Goal: Transaction & Acquisition: Obtain resource

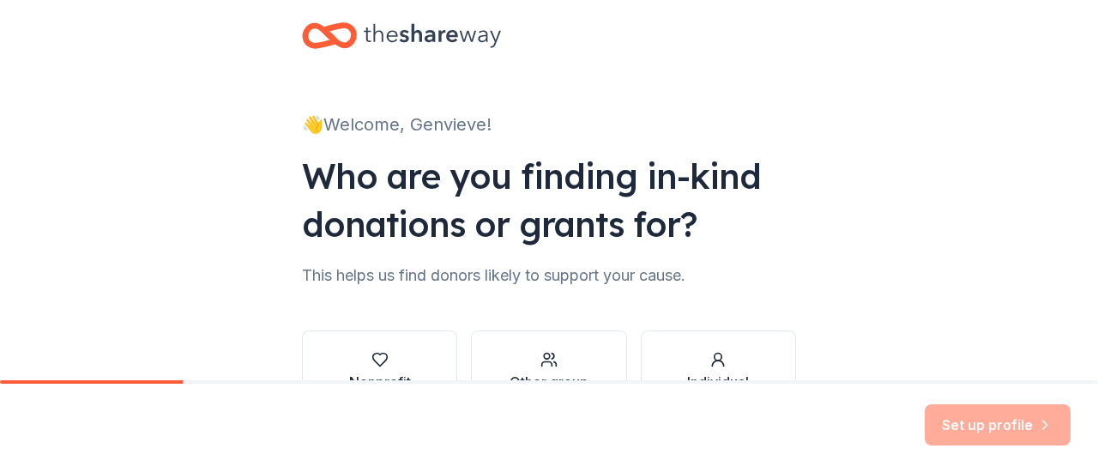
scroll to position [141, 0]
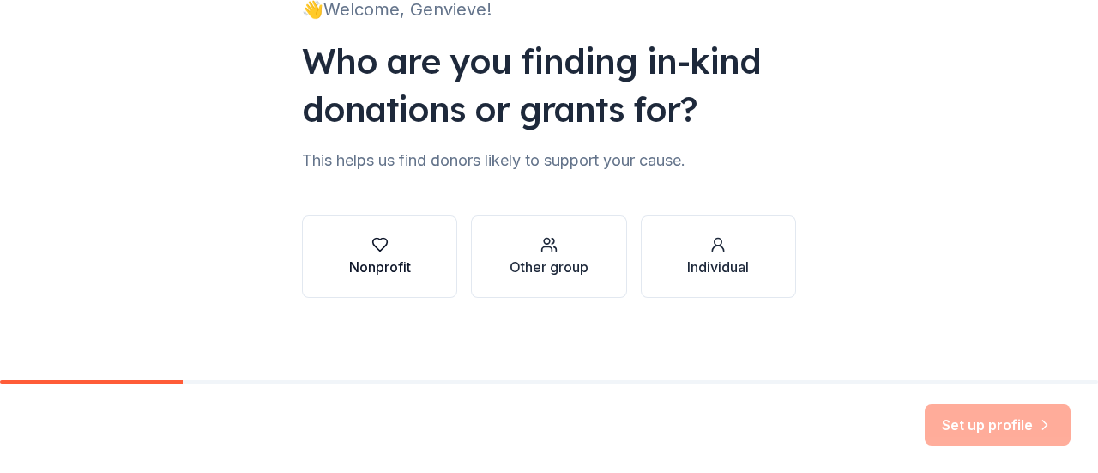
click at [378, 252] on icon "button" at bounding box center [380, 244] width 17 height 17
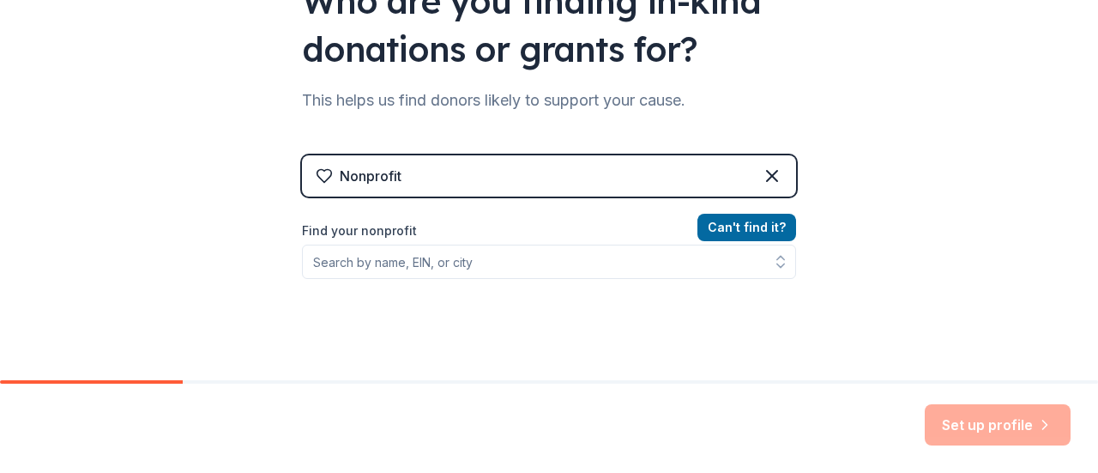
scroll to position [227, 0]
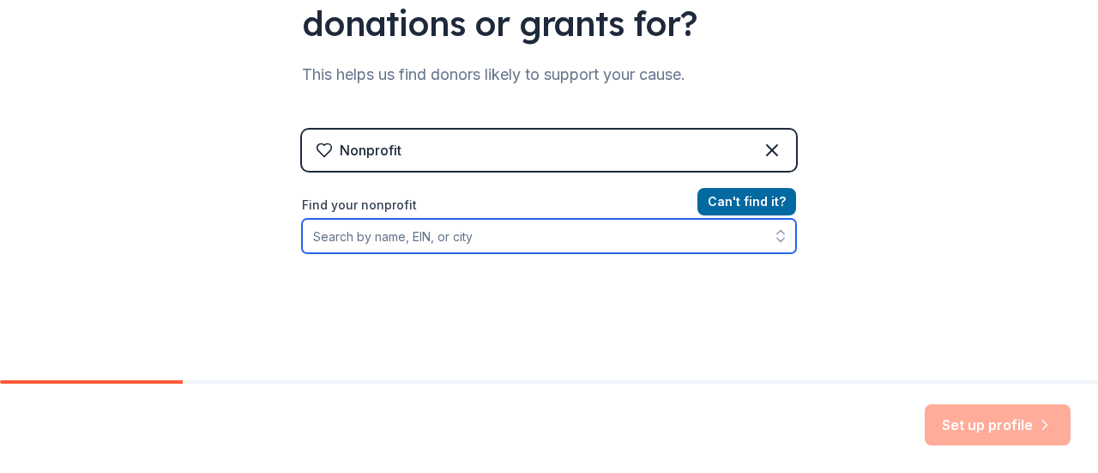
click at [595, 241] on input "Find your nonprofit" at bounding box center [549, 236] width 494 height 34
type input "t"
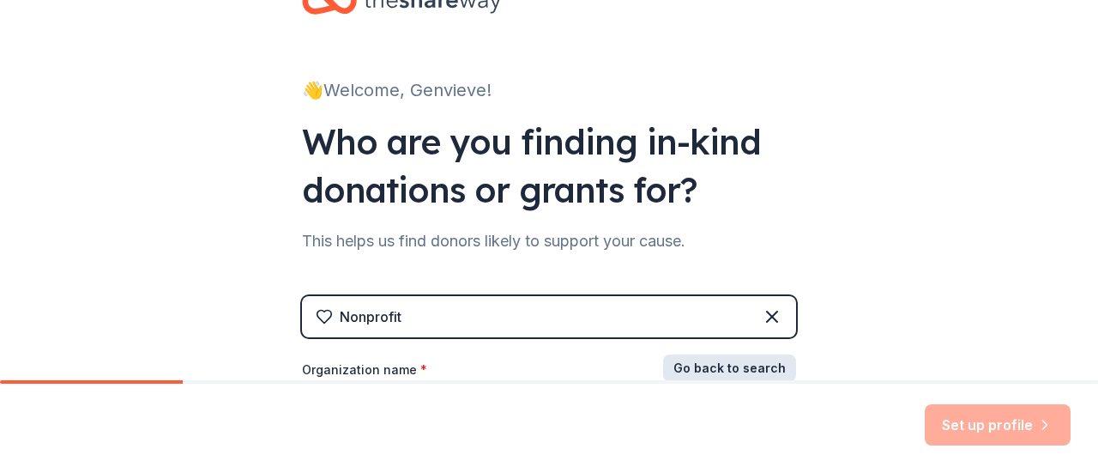
scroll to position [86, 0]
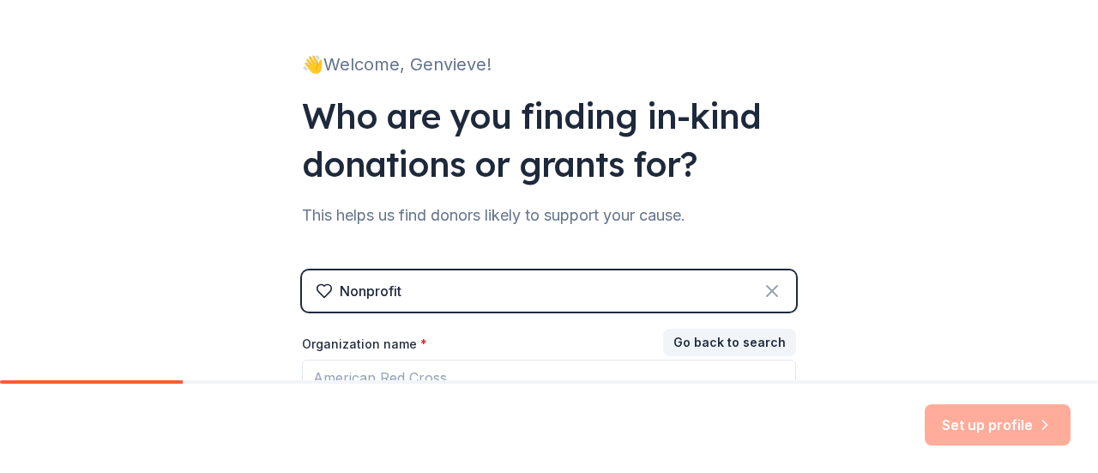
click at [767, 290] on icon at bounding box center [772, 291] width 21 height 21
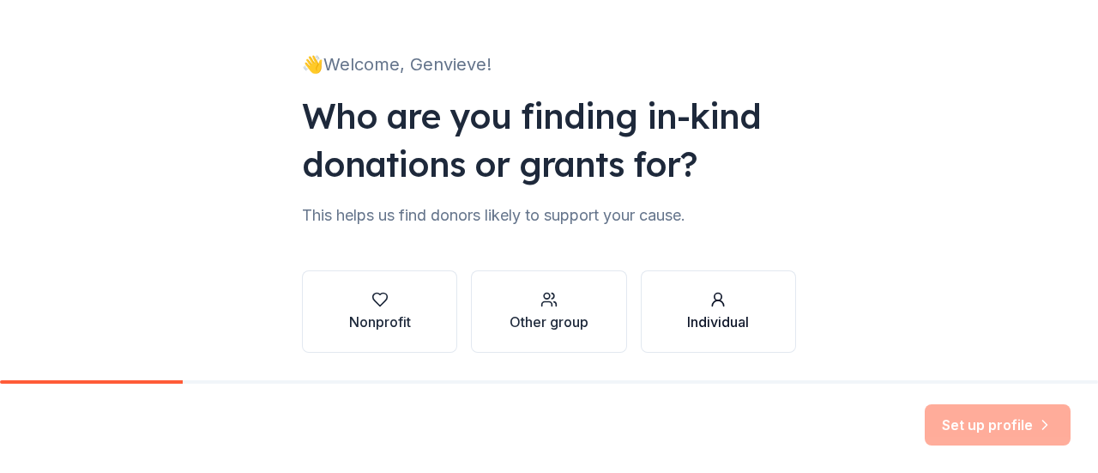
click at [721, 318] on div "Individual" at bounding box center [718, 321] width 62 height 21
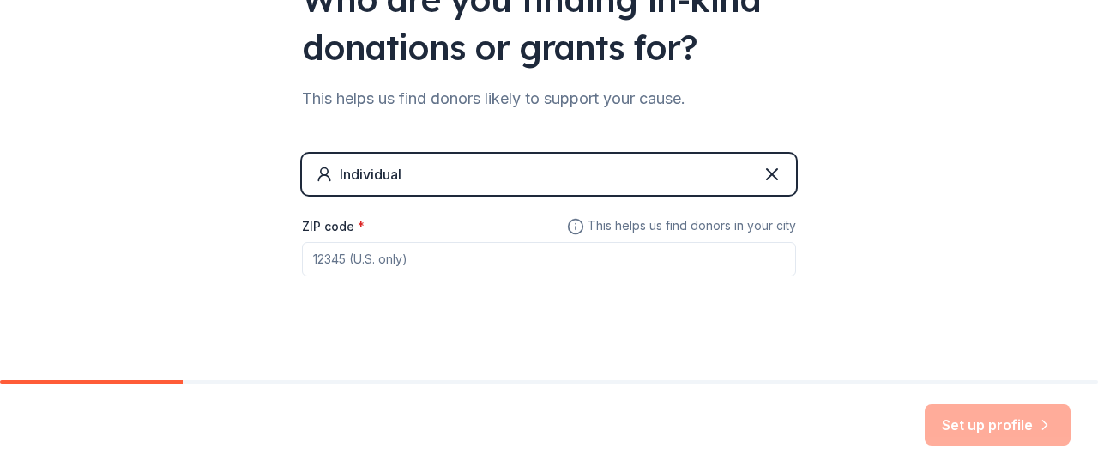
scroll to position [215, 0]
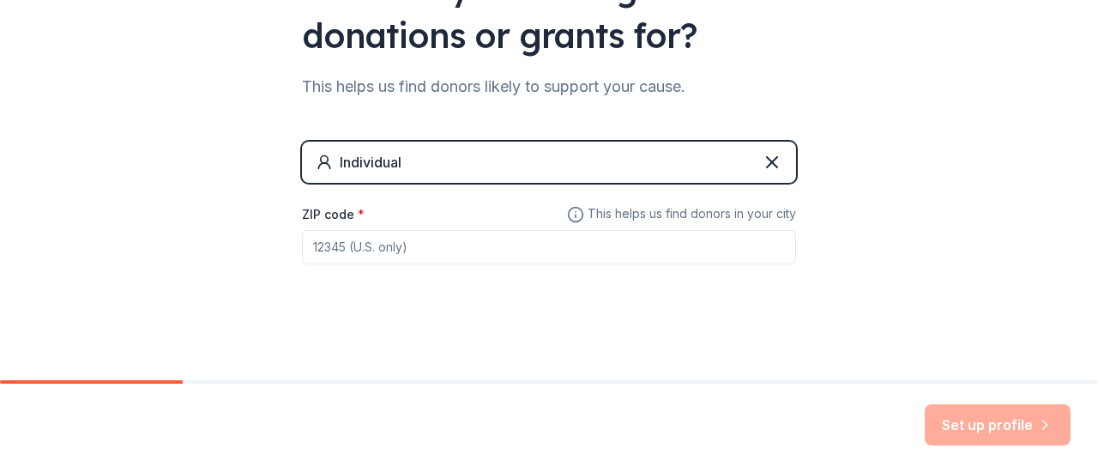
click at [407, 253] on input "ZIP code *" at bounding box center [549, 247] width 494 height 34
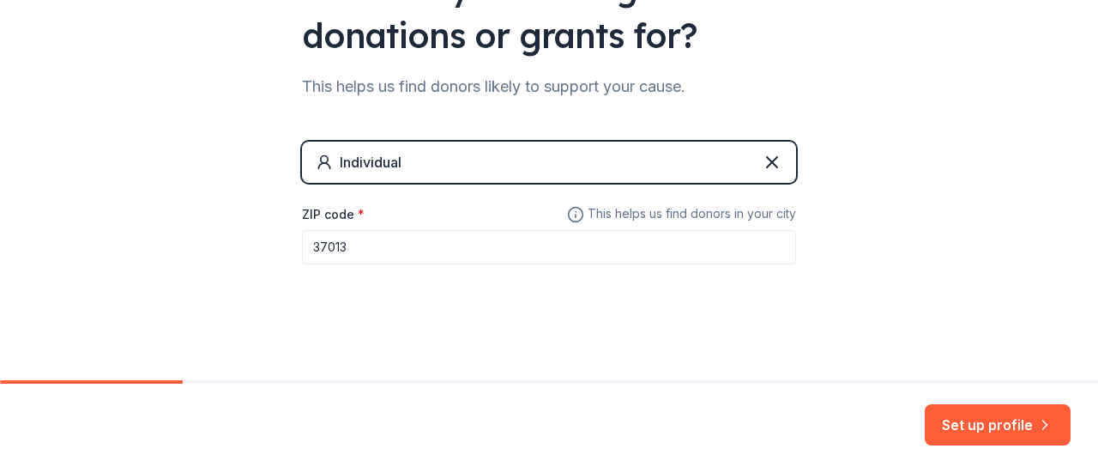
type input "37013"
click at [993, 458] on div "Set up profile" at bounding box center [549, 428] width 1098 height 89
click at [1000, 432] on button "Set up profile" at bounding box center [998, 424] width 146 height 41
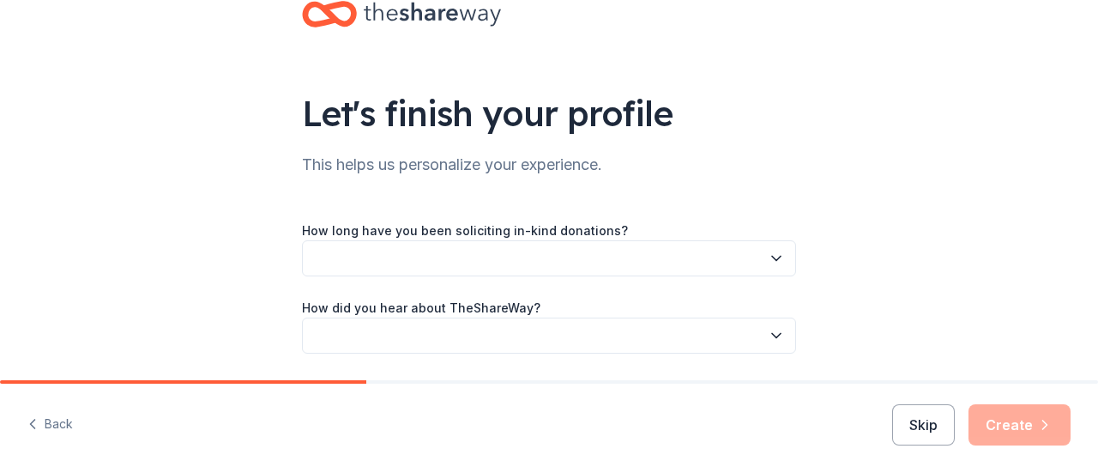
scroll to position [103, 0]
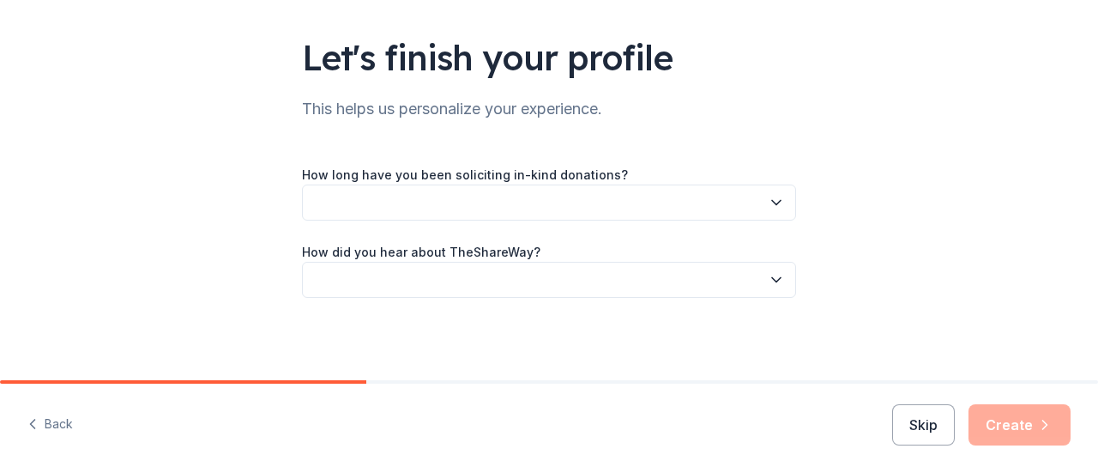
click at [777, 205] on icon "button" at bounding box center [776, 202] width 17 height 17
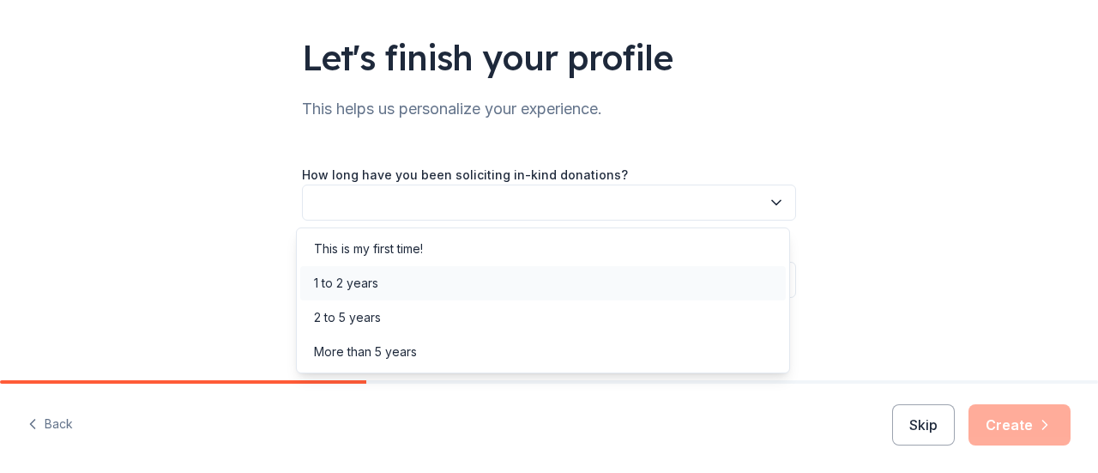
click at [604, 274] on div "1 to 2 years" at bounding box center [543, 283] width 486 height 34
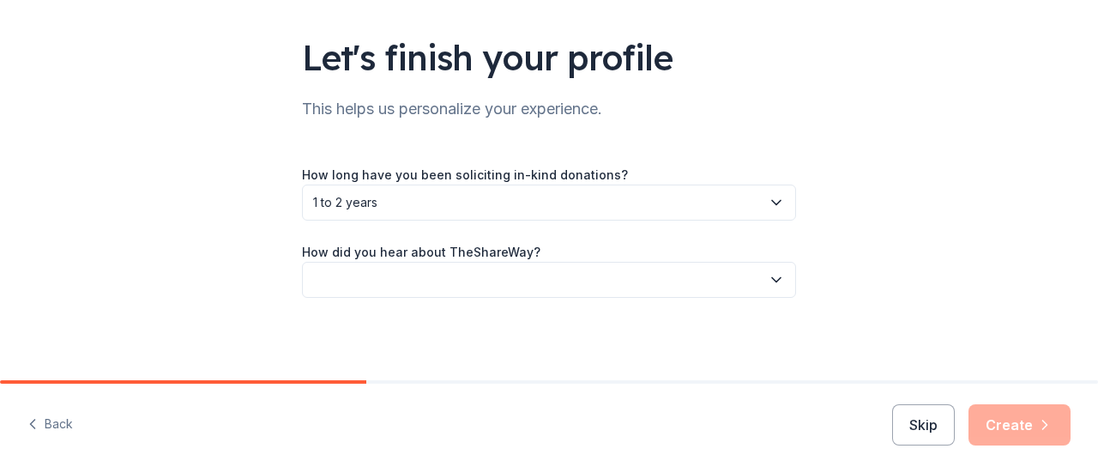
click at [644, 274] on button "button" at bounding box center [549, 280] width 494 height 36
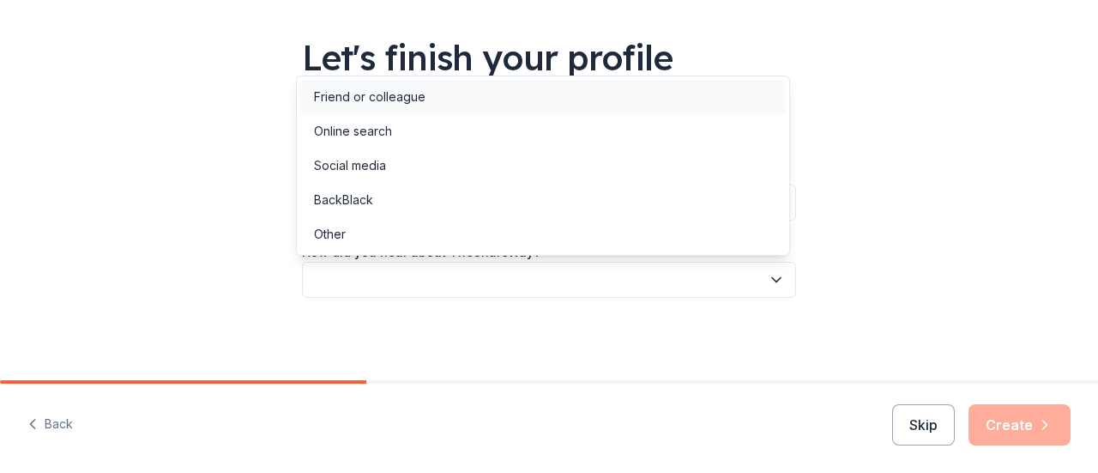
click at [440, 102] on div "Friend or colleague" at bounding box center [543, 97] width 486 height 34
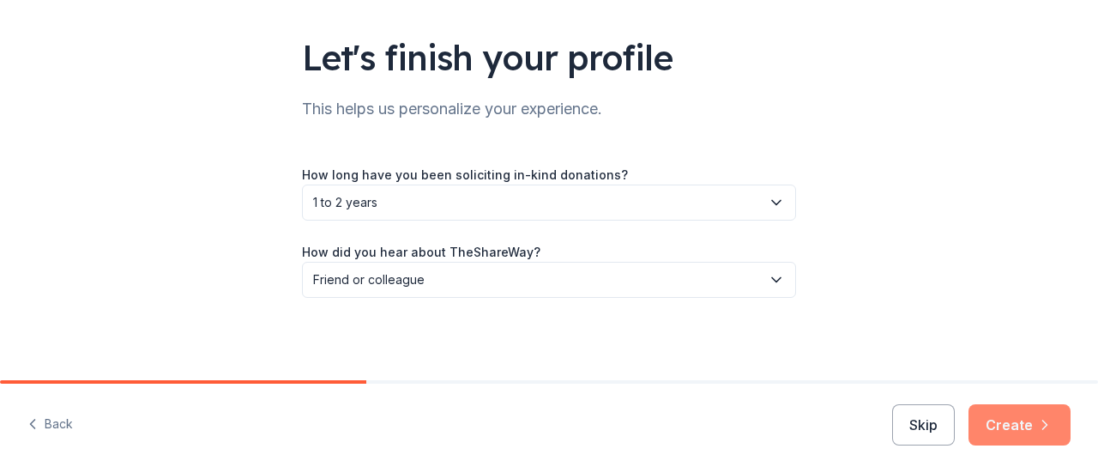
click at [1049, 426] on icon "button" at bounding box center [1045, 424] width 17 height 17
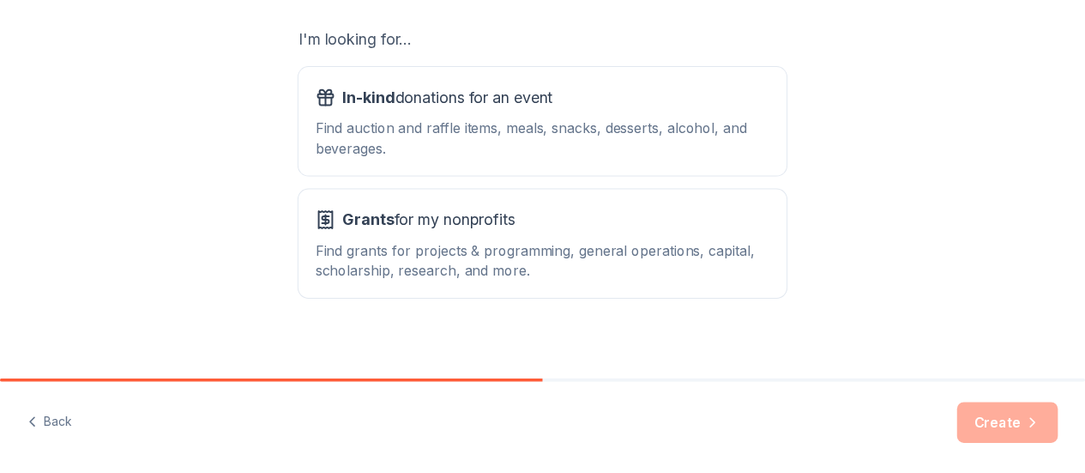
scroll to position [312, 0]
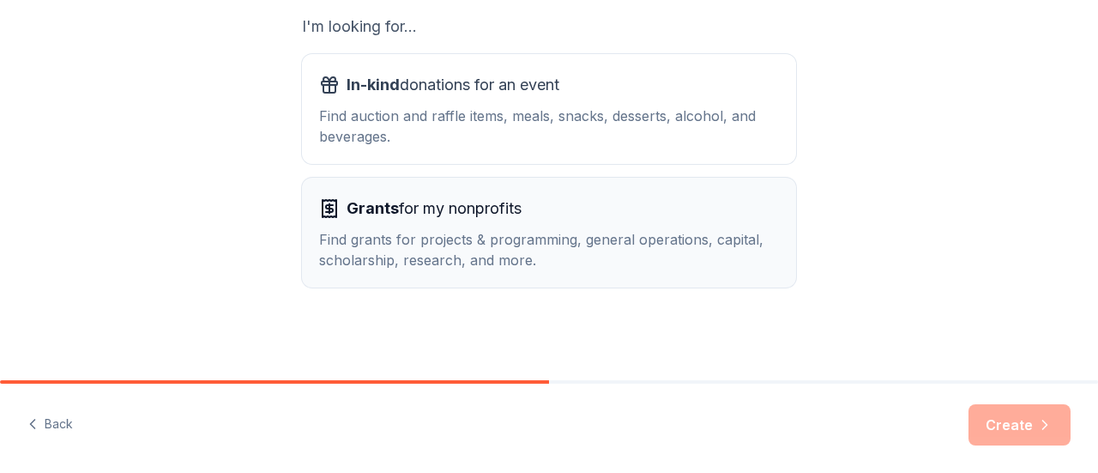
click at [632, 209] on div "Grants for my nonprofits" at bounding box center [549, 208] width 460 height 27
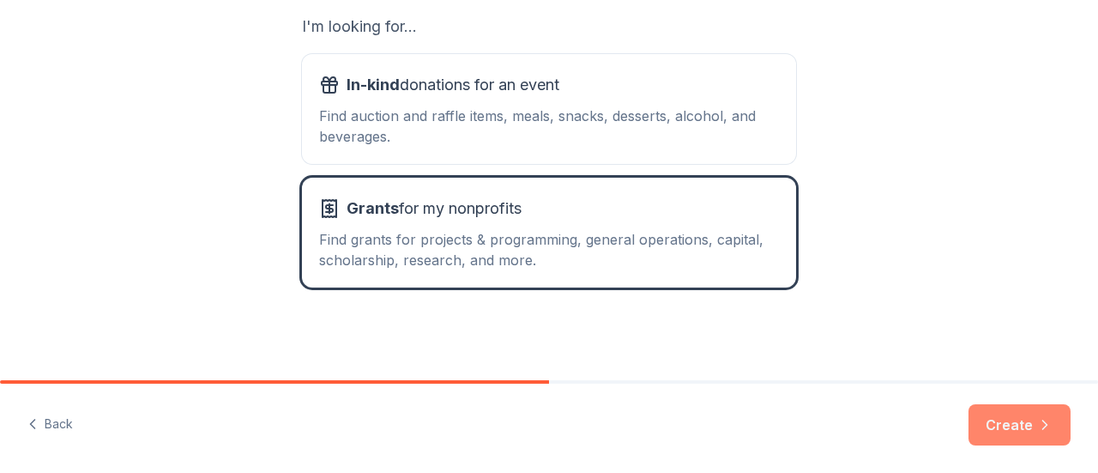
click at [1038, 414] on button "Create" at bounding box center [1020, 424] width 102 height 41
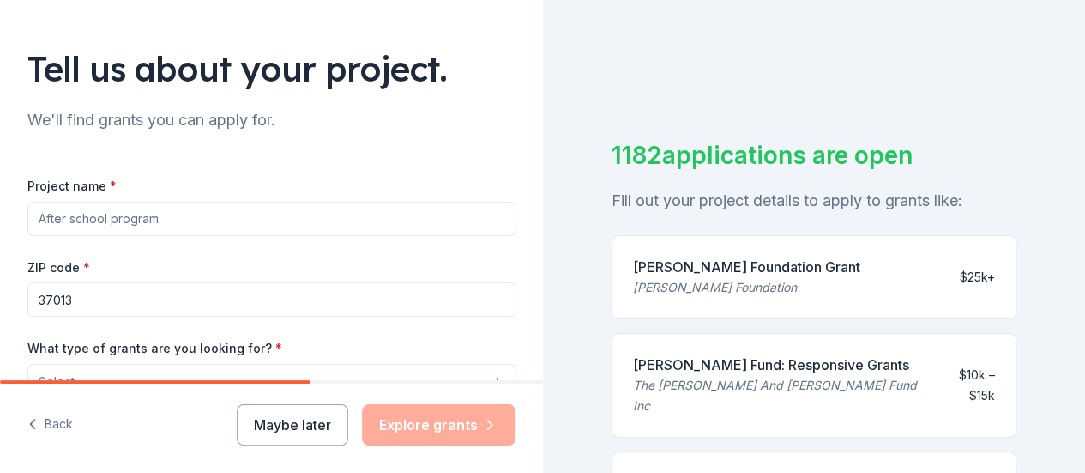
scroll to position [172, 0]
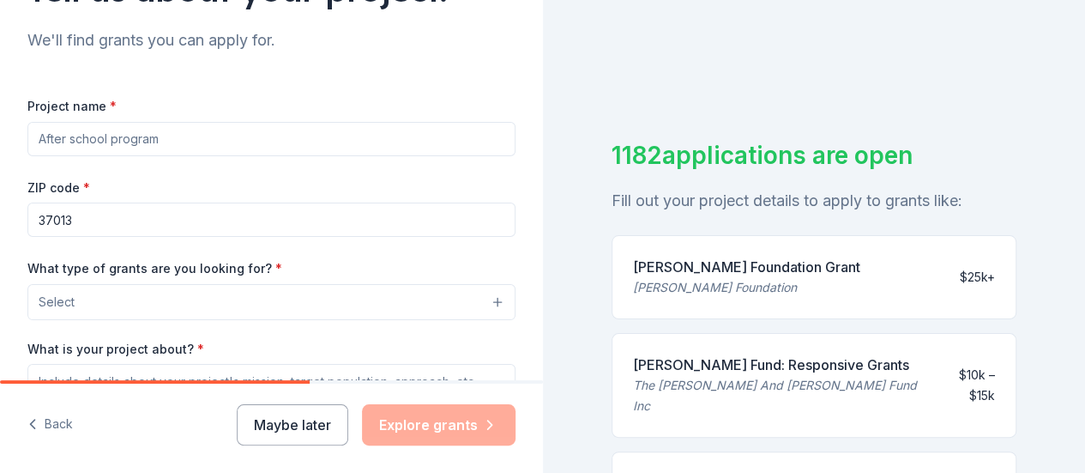
click at [216, 133] on input "Project name *" at bounding box center [271, 139] width 488 height 34
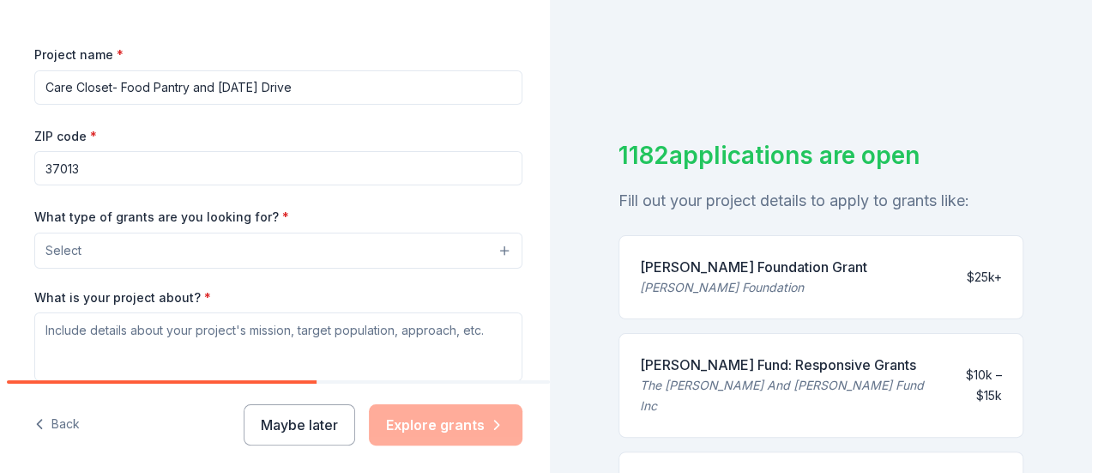
scroll to position [257, 0]
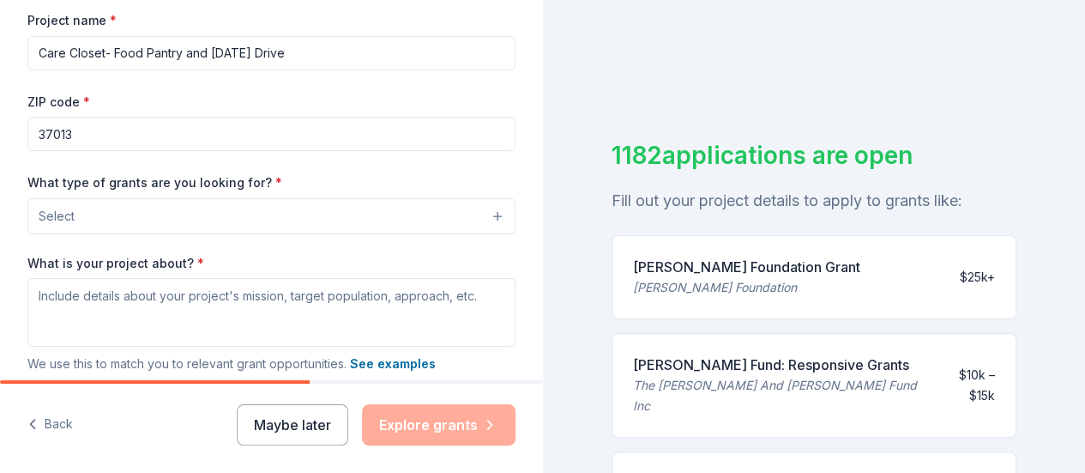
type input "Care Closet- Food Pantry and [DATE] Drive"
click at [244, 215] on button "Select" at bounding box center [271, 216] width 488 height 36
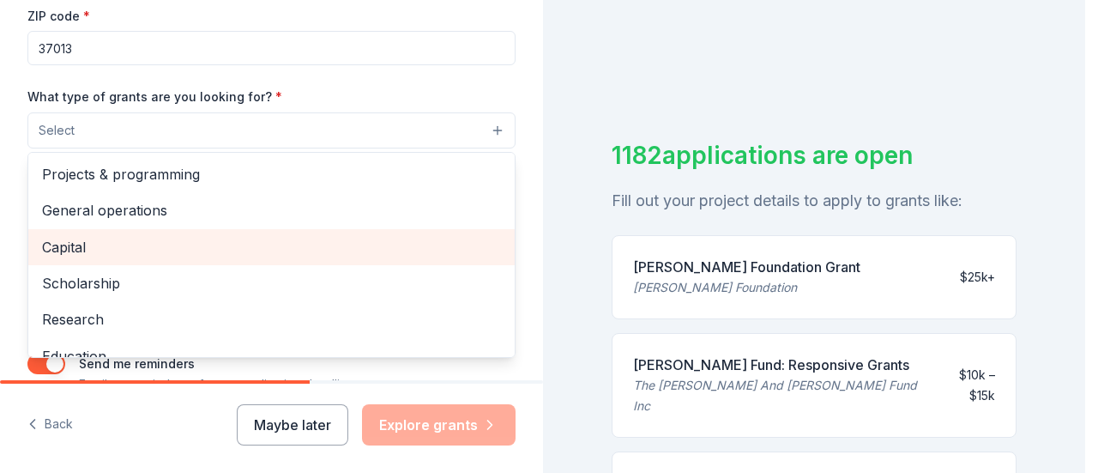
scroll to position [86, 0]
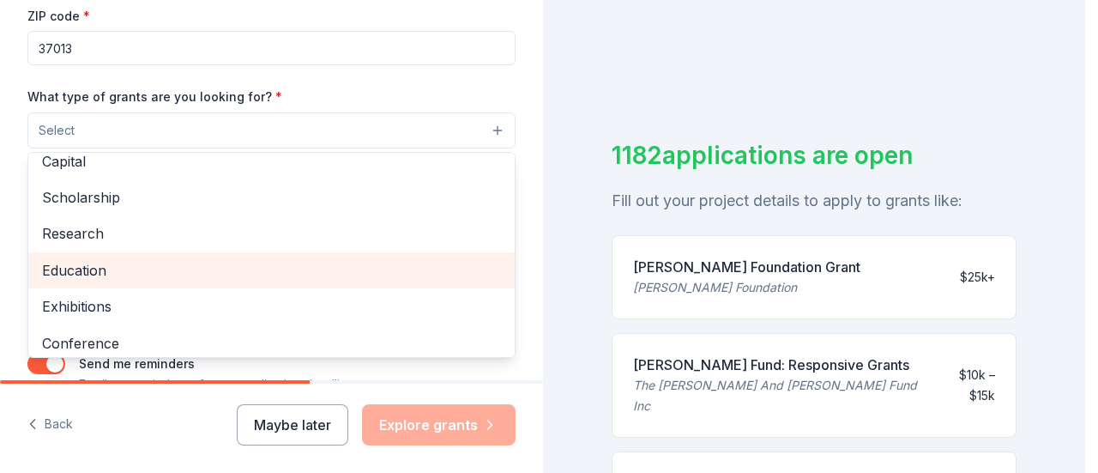
drag, startPoint x: 225, startPoint y: 256, endPoint x: 230, endPoint y: 273, distance: 17.9
click at [230, 273] on div "Education" at bounding box center [271, 270] width 487 height 36
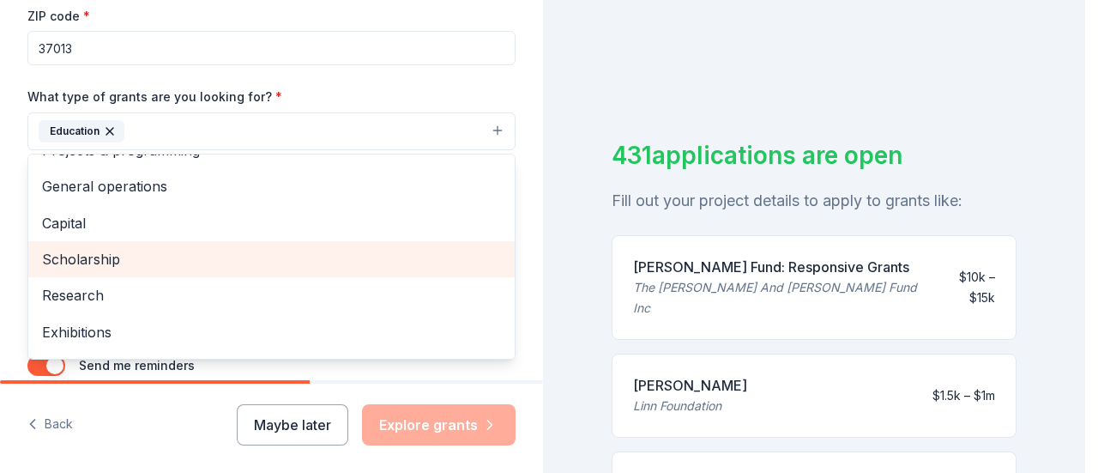
scroll to position [0, 0]
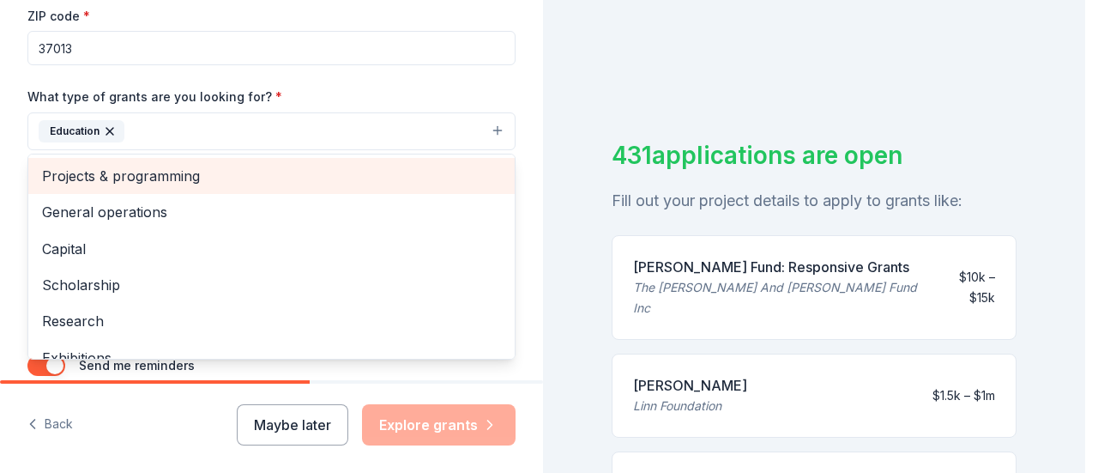
click at [190, 181] on span "Projects & programming" at bounding box center [271, 176] width 459 height 22
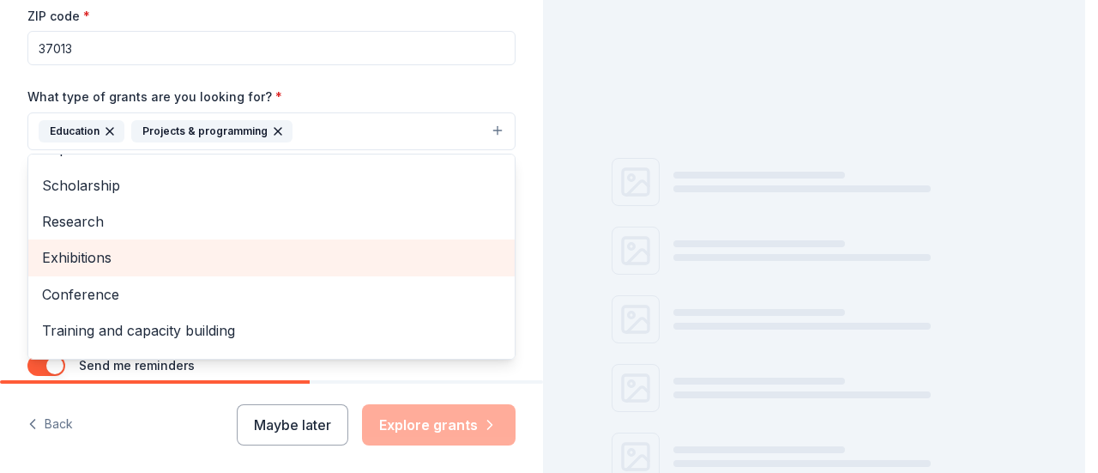
scroll to position [129, 0]
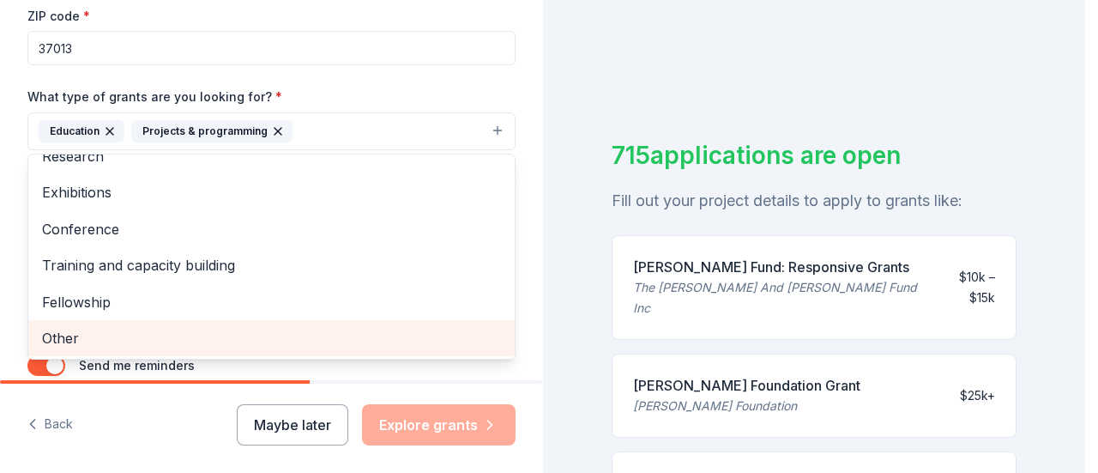
click at [223, 340] on span "Other" at bounding box center [271, 338] width 459 height 22
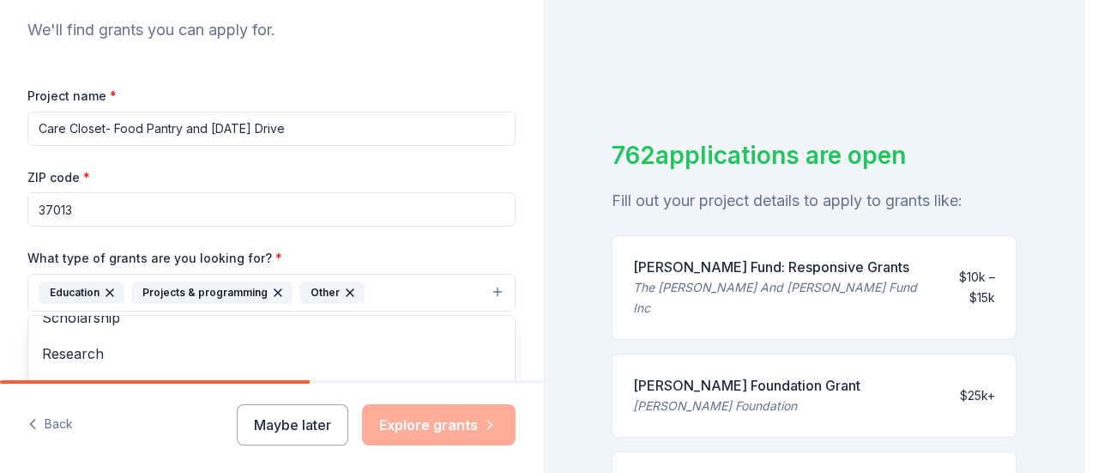
scroll to position [354, 0]
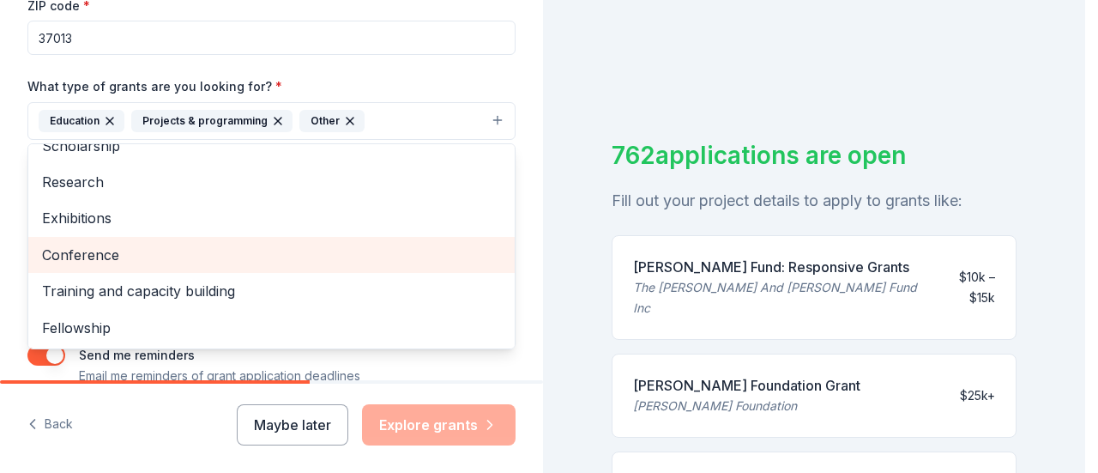
click at [281, 244] on span "Conference" at bounding box center [271, 255] width 459 height 22
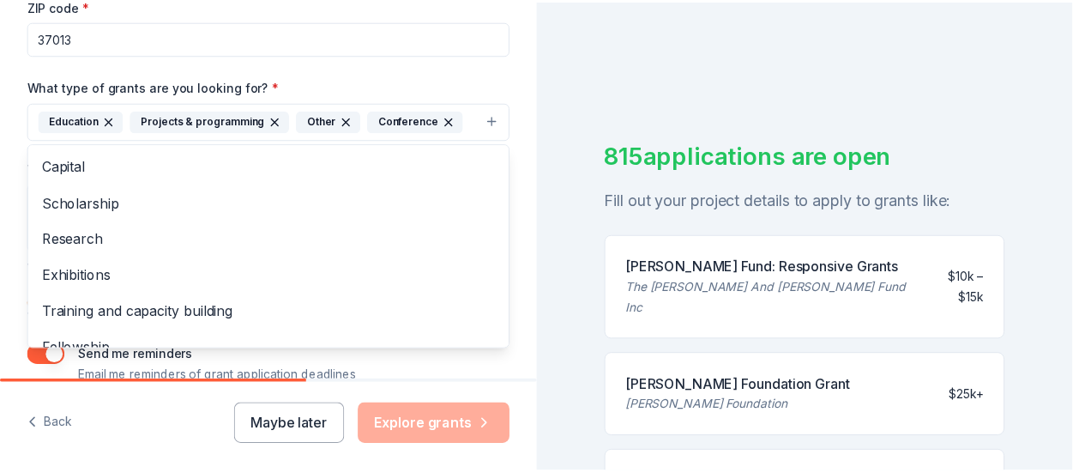
scroll to position [57, 0]
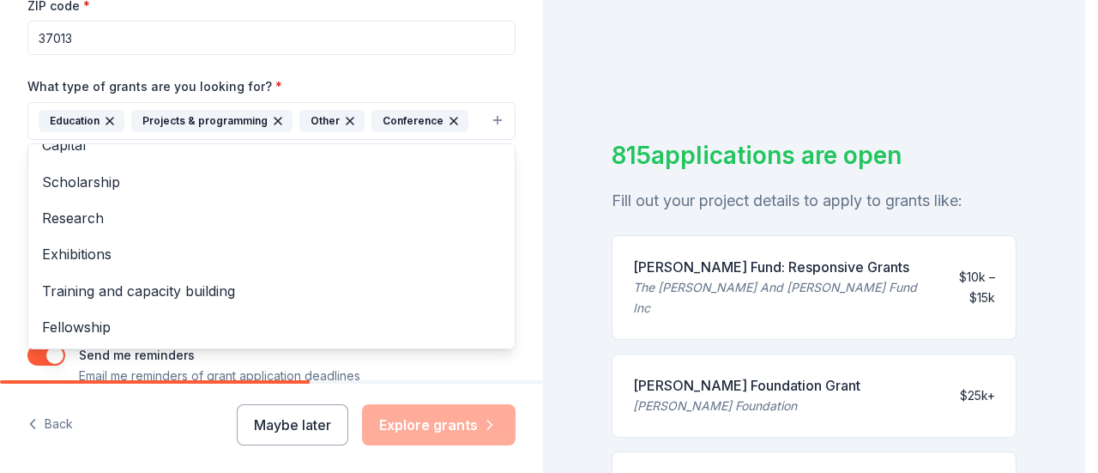
click at [519, 193] on div "Tell us about your project. We'll find grants you can apply for. Project name *…" at bounding box center [271, 57] width 543 height 822
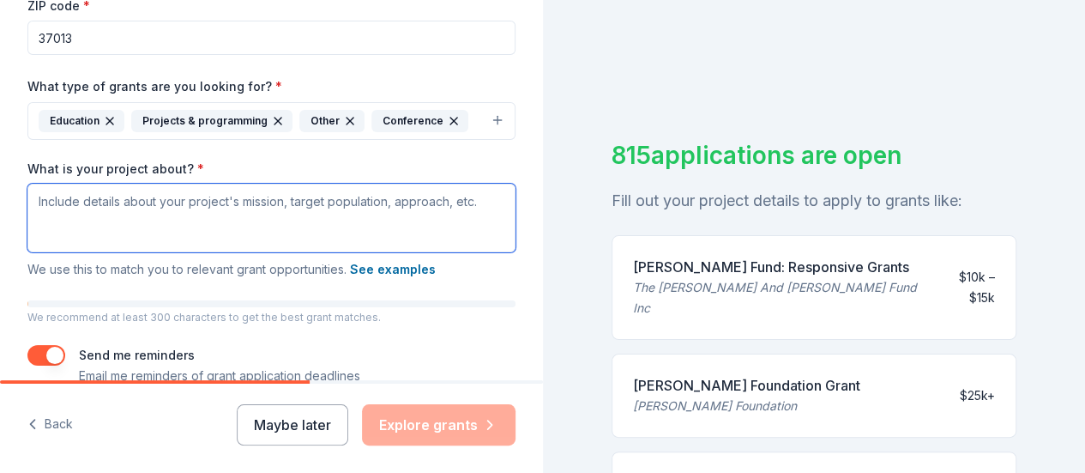
click at [189, 207] on textarea "What is your project about? *" at bounding box center [271, 218] width 488 height 69
paste textarea "Our school’s Care Closet project is collecting donations to support students in…"
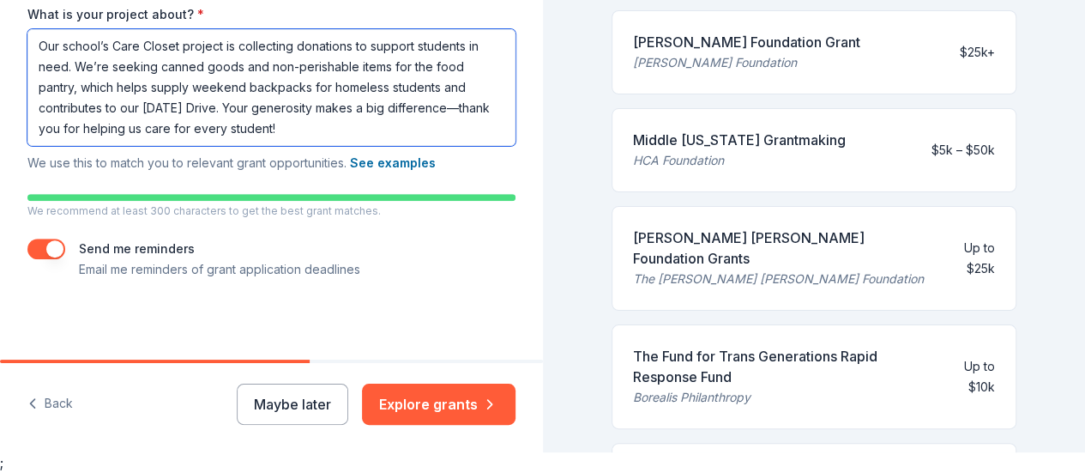
scroll to position [343, 0]
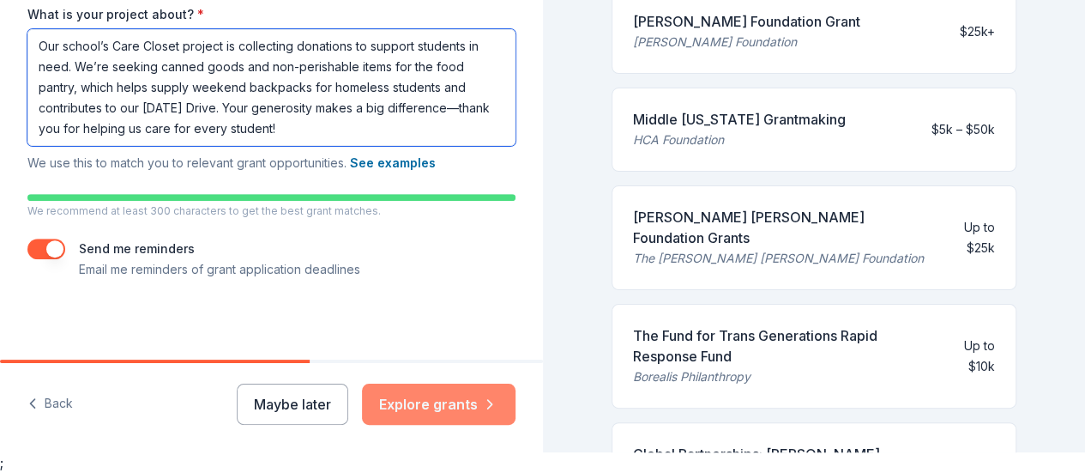
type textarea "Our school’s Care Closet project is collecting donations to support students in…"
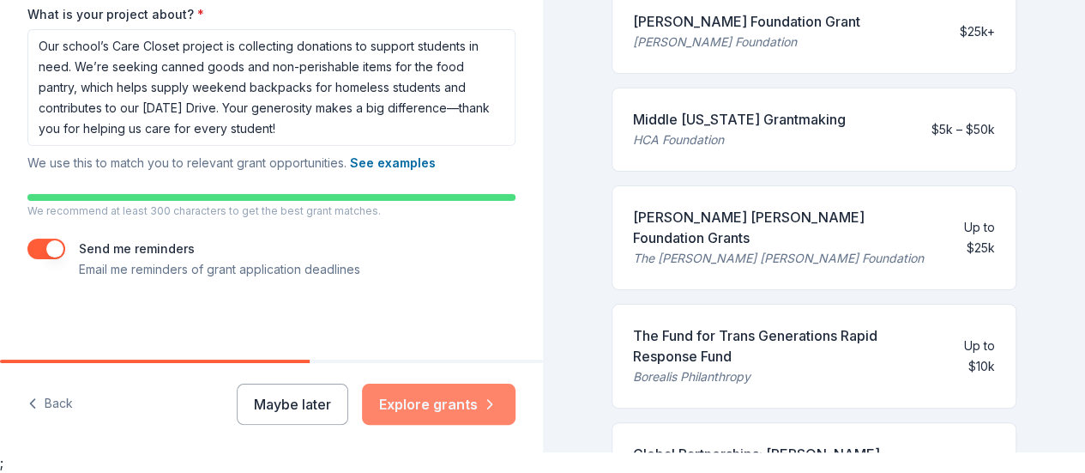
click at [477, 399] on button "Explore grants" at bounding box center [439, 404] width 154 height 41
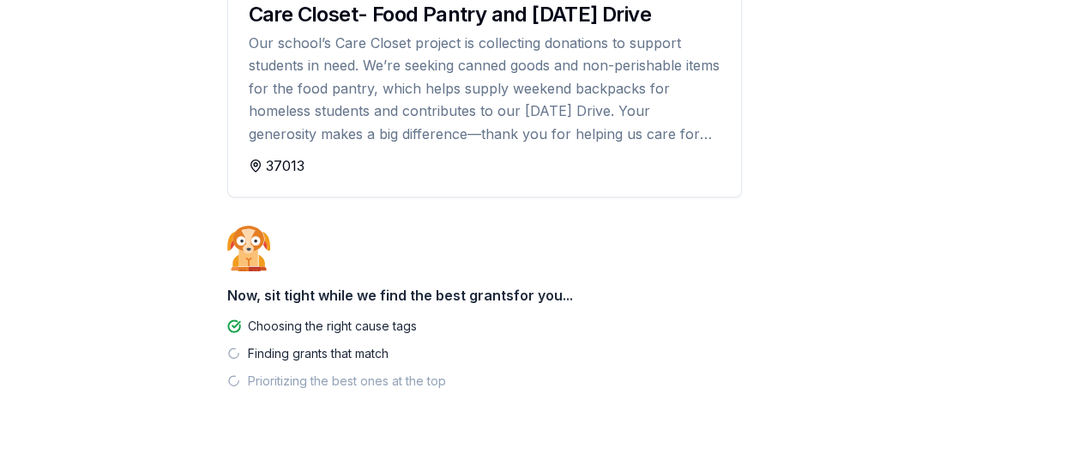
scroll to position [257, 0]
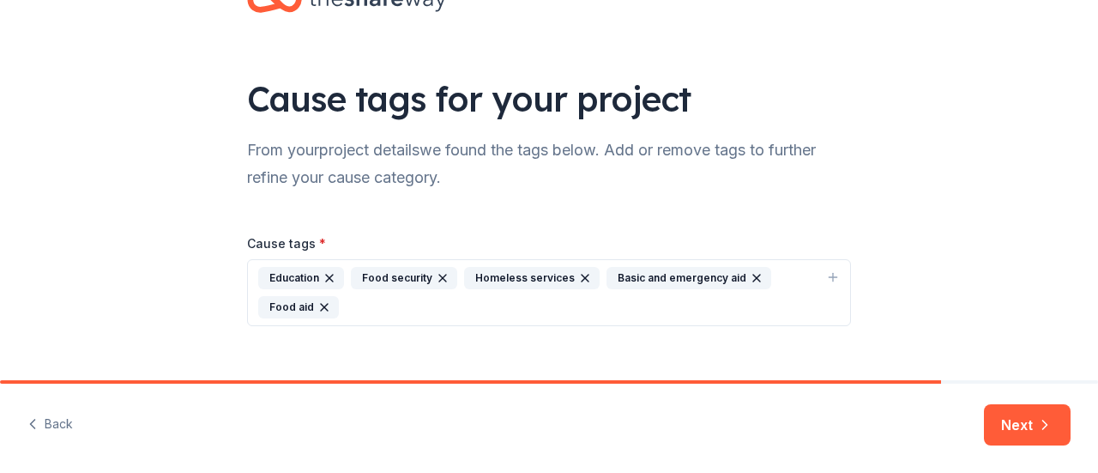
scroll to position [88, 0]
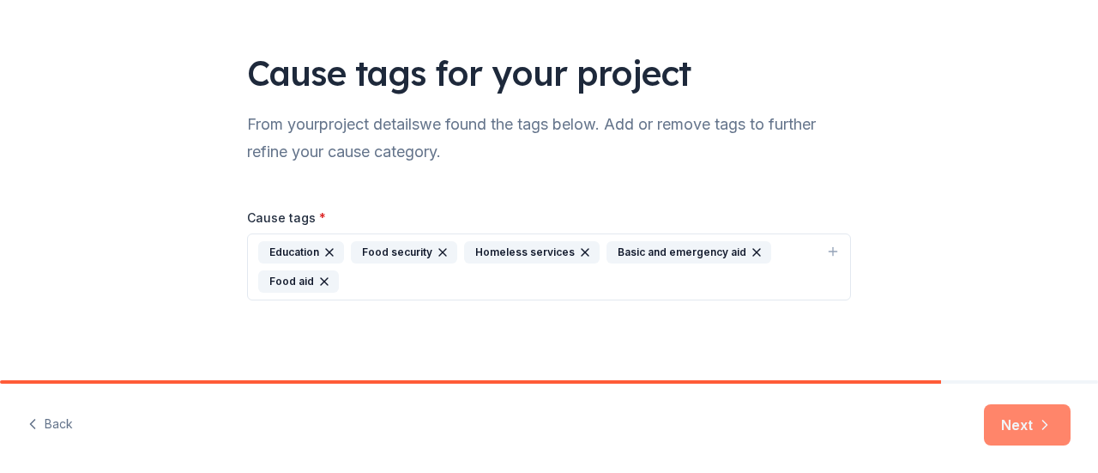
click at [1019, 428] on button "Next" at bounding box center [1027, 424] width 87 height 41
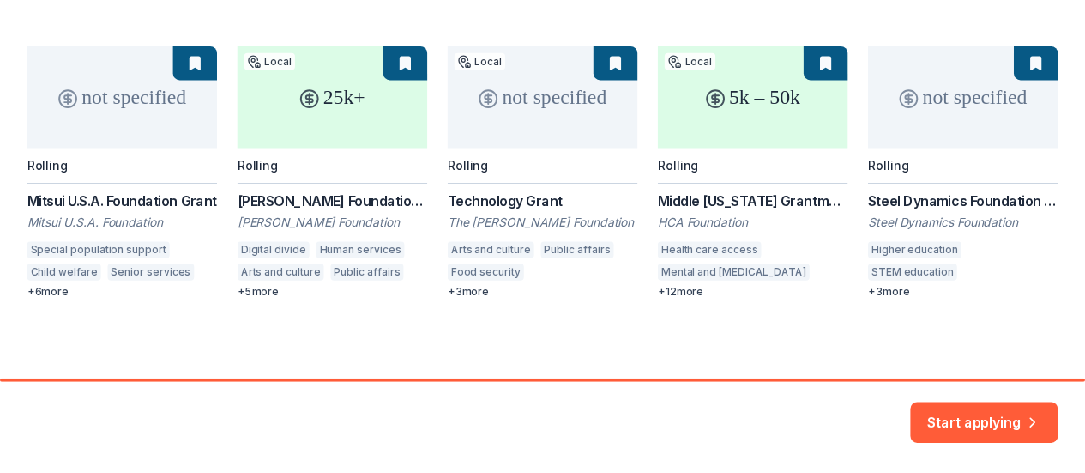
scroll to position [259, 0]
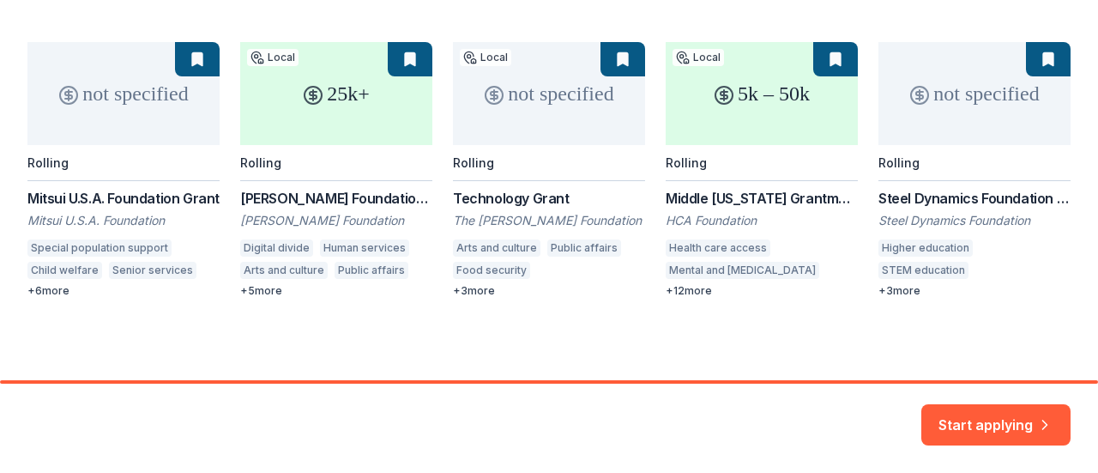
click at [768, 100] on div "not specified Rolling Mitsui U.S.A. Foundation Grant Mitsui U.S.A. Foundation S…" at bounding box center [548, 170] width 1043 height 256
click at [741, 116] on div "not specified Rolling Mitsui U.S.A. Foundation Grant Mitsui U.S.A. Foundation S…" at bounding box center [548, 170] width 1043 height 256
click at [741, 115] on div "not specified Rolling Mitsui U.S.A. Foundation Grant Mitsui U.S.A. Foundation S…" at bounding box center [548, 170] width 1043 height 256
click at [688, 196] on div "not specified Rolling Mitsui U.S.A. Foundation Grant Mitsui U.S.A. Foundation S…" at bounding box center [548, 170] width 1043 height 256
click at [977, 420] on button "Start applying" at bounding box center [996, 414] width 149 height 41
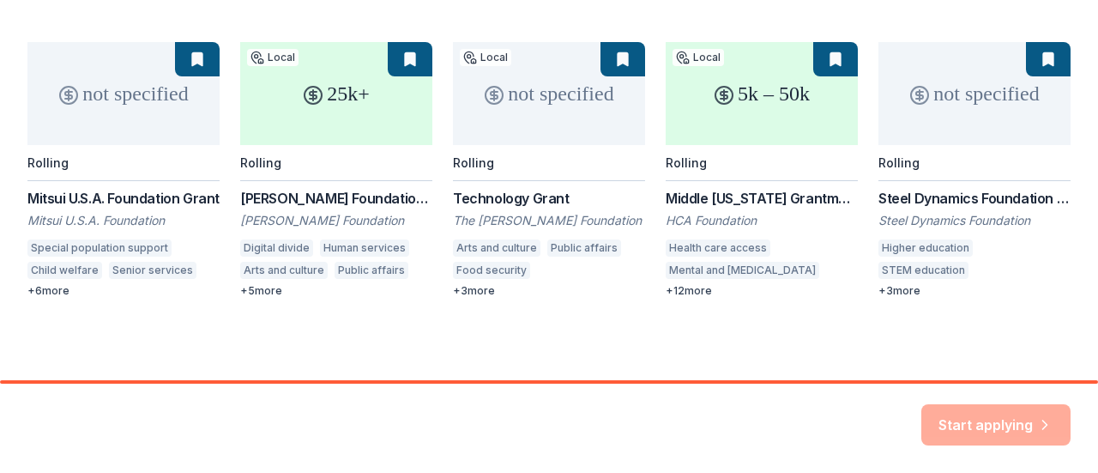
click at [1005, 410] on div "Start applying" at bounding box center [996, 424] width 149 height 41
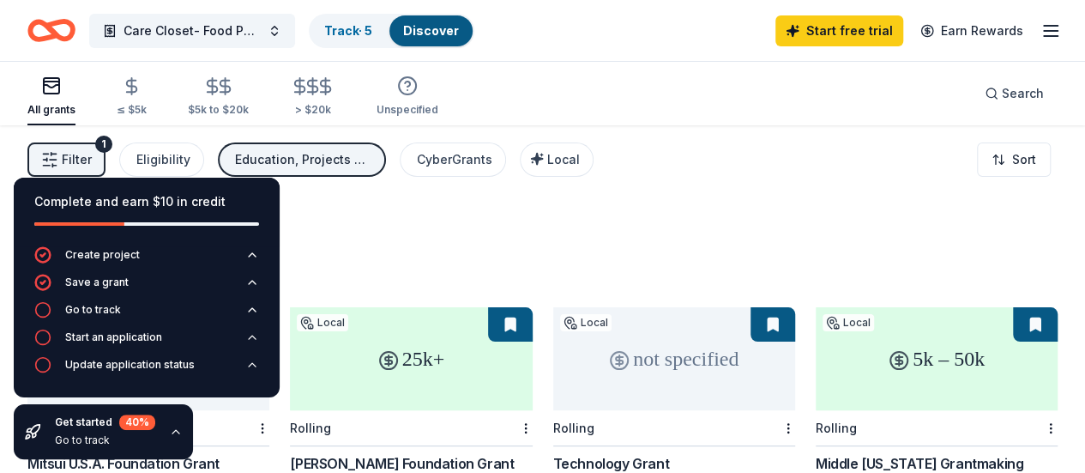
click at [625, 81] on div "All grants ≤ $5k $5k to $20k > $20k Unspecified Search" at bounding box center [542, 93] width 1031 height 63
click at [577, 124] on div "All grants ≤ $5k $5k to $20k > $20k Unspecified Search" at bounding box center [542, 93] width 1031 height 63
click at [593, 79] on div "All grants ≤ $5k $5k to $20k > $20k Unspecified Search" at bounding box center [542, 93] width 1031 height 63
click at [100, 167] on div "Complete and earn $10 in credit Create project Save a grant Go to track Start a…" at bounding box center [146, 318] width 293 height 309
click at [169, 433] on icon "button" at bounding box center [176, 432] width 14 height 14
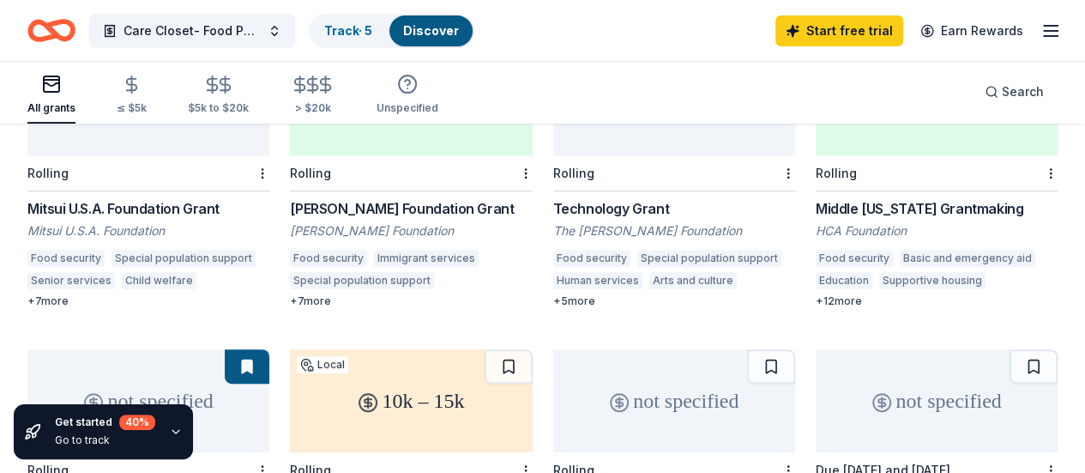
scroll to position [172, 0]
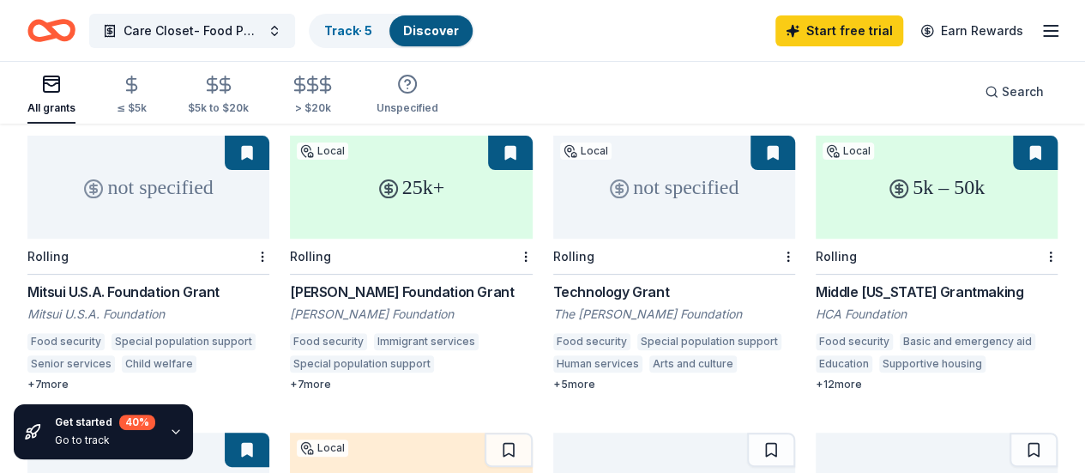
click at [816, 181] on div "5k – 50k" at bounding box center [937, 187] width 242 height 103
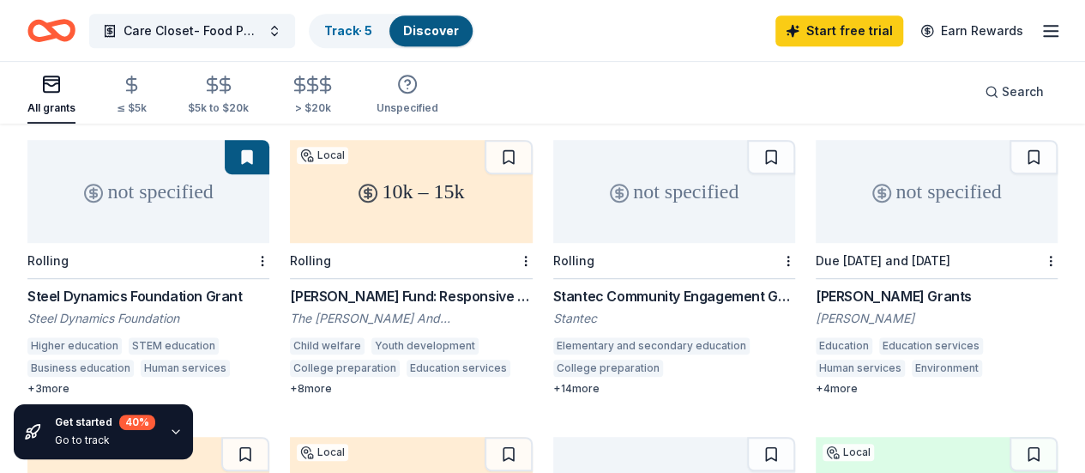
scroll to position [429, 0]
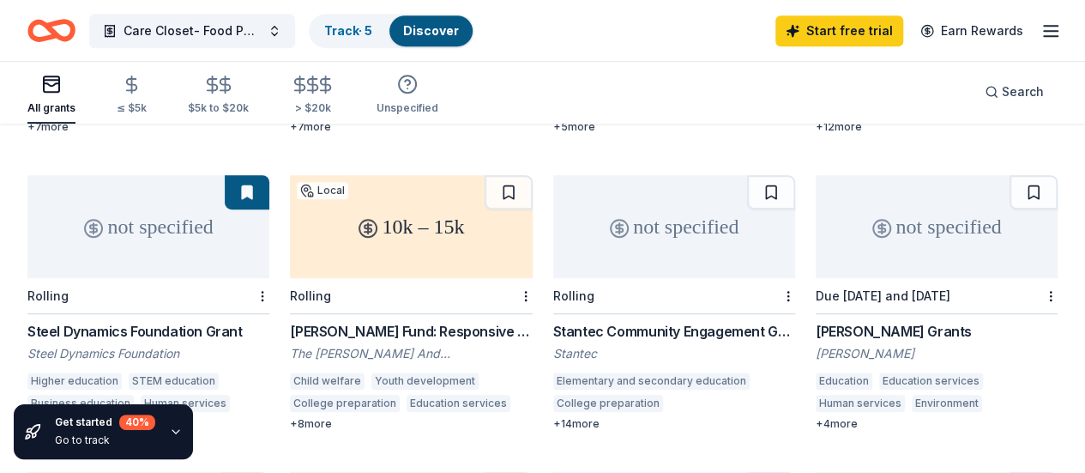
click at [872, 218] on icon at bounding box center [882, 228] width 21 height 21
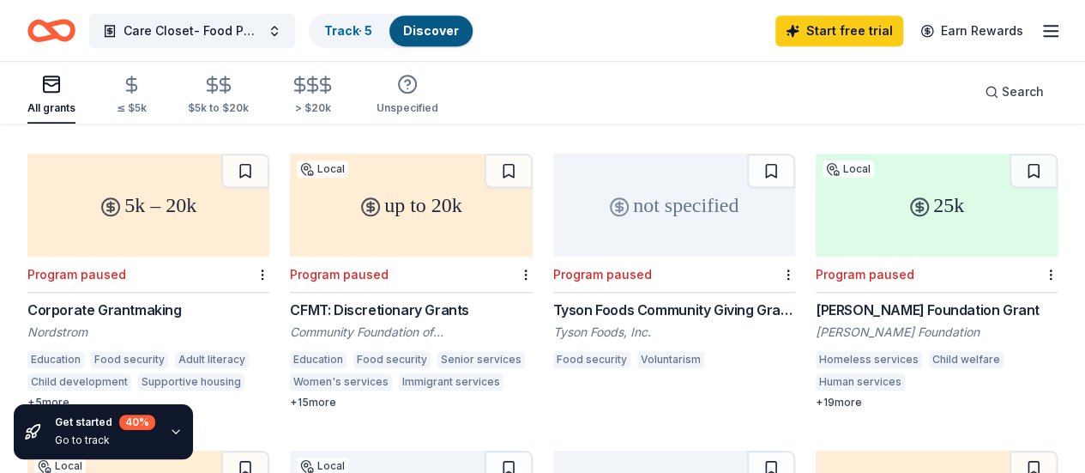
scroll to position [772, 0]
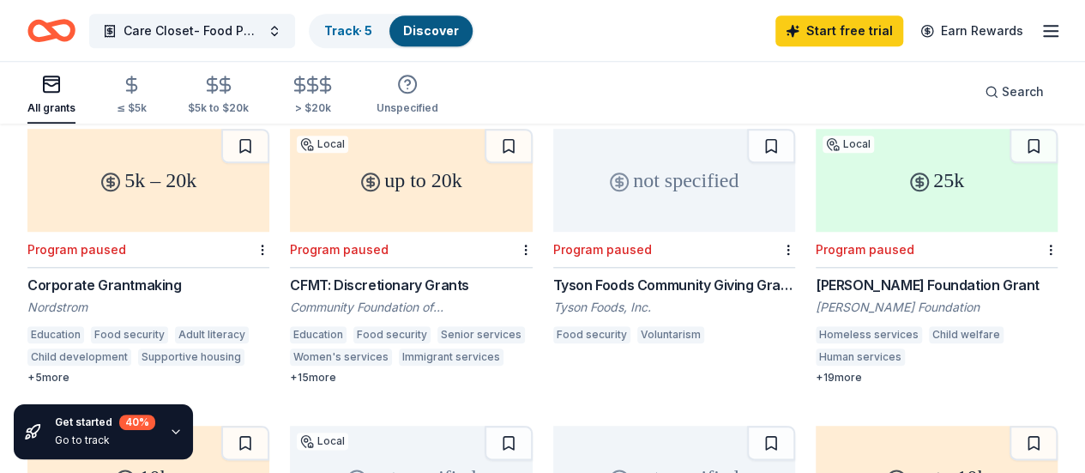
click at [553, 173] on div "not specified" at bounding box center [674, 180] width 242 height 103
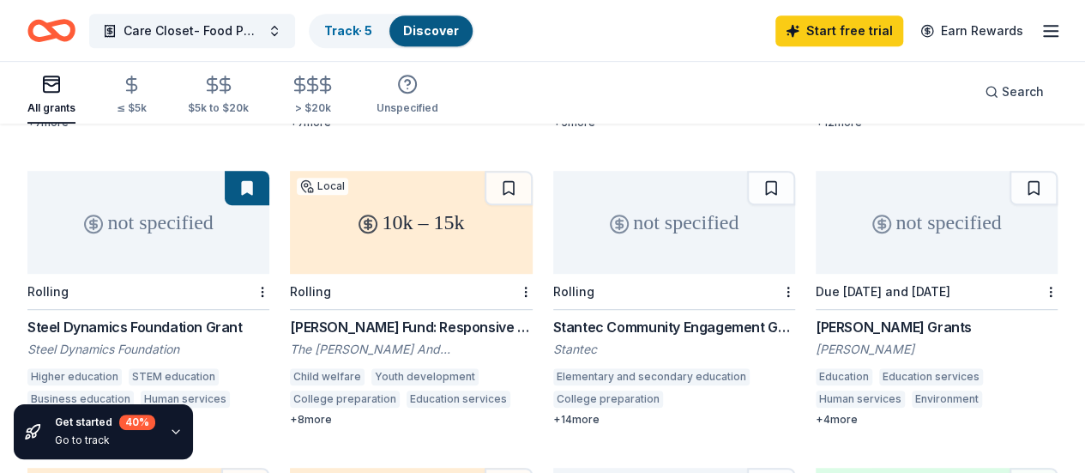
scroll to position [429, 0]
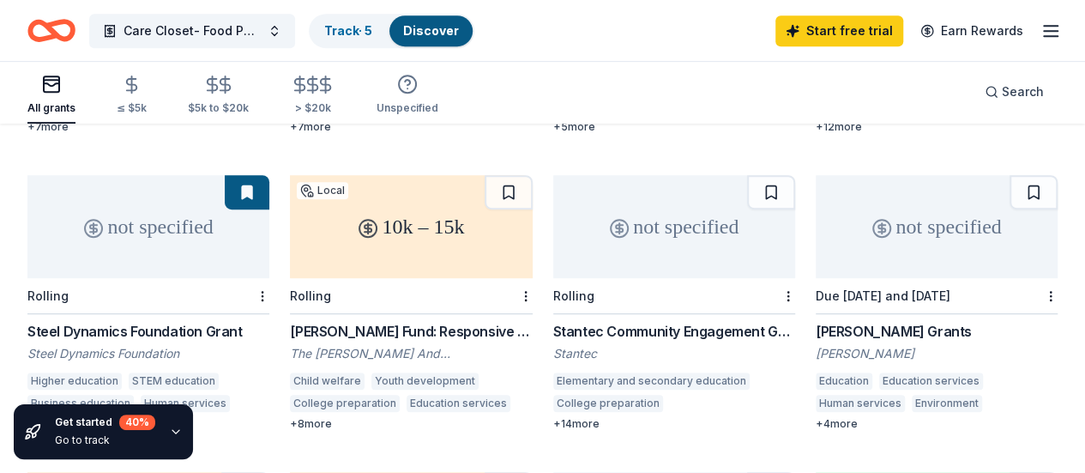
click at [290, 239] on div "10k – 15k" at bounding box center [411, 226] width 242 height 103
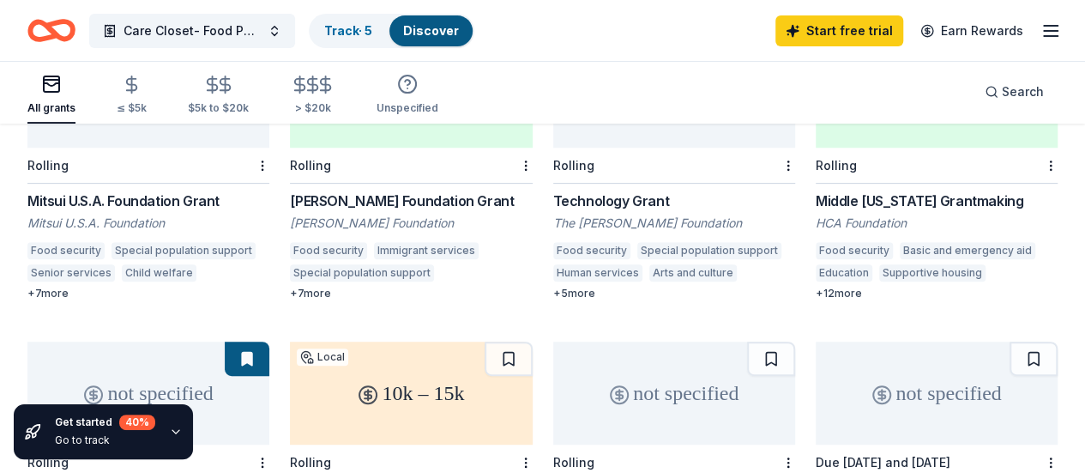
scroll to position [257, 0]
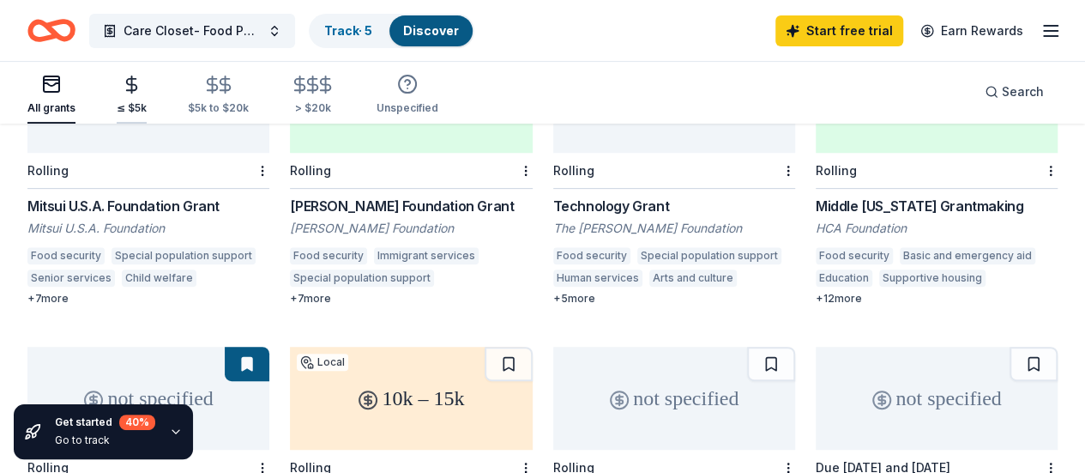
click at [137, 85] on icon "button" at bounding box center [132, 84] width 10 height 11
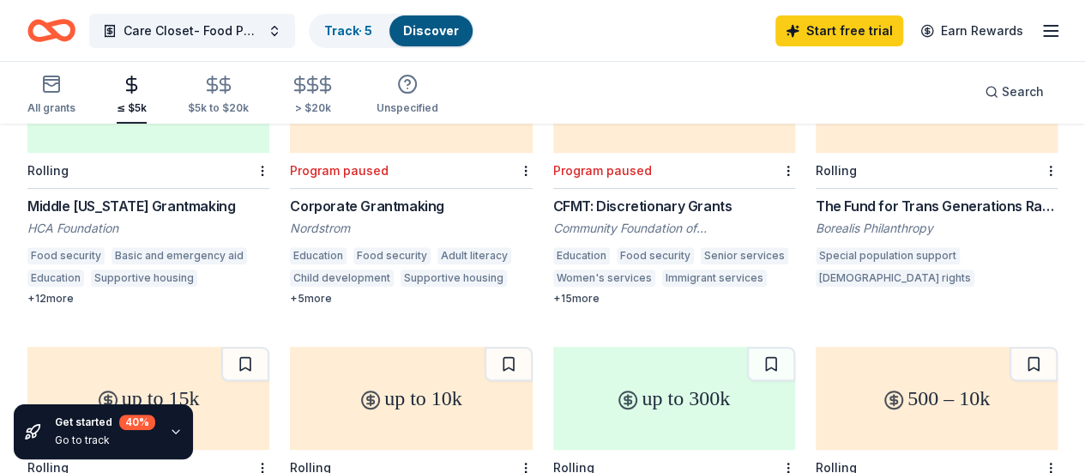
scroll to position [172, 0]
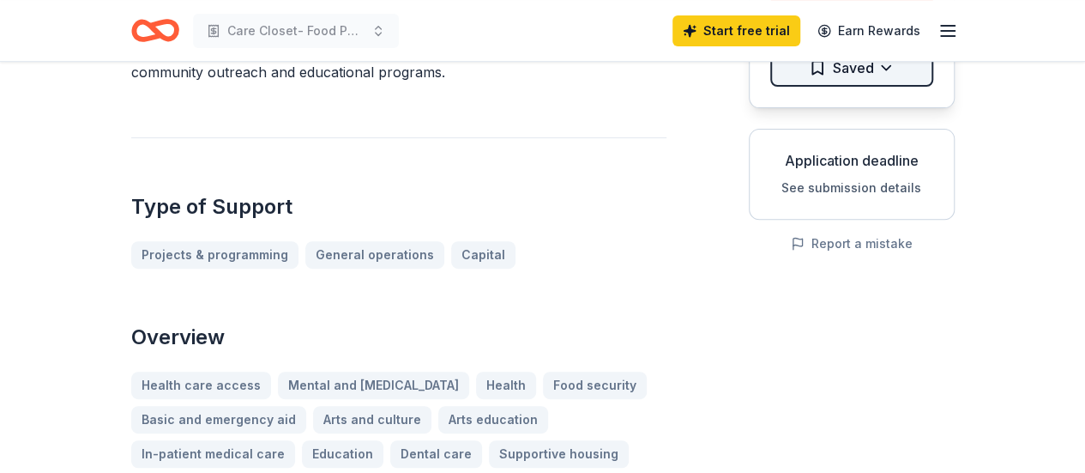
scroll to position [172, 0]
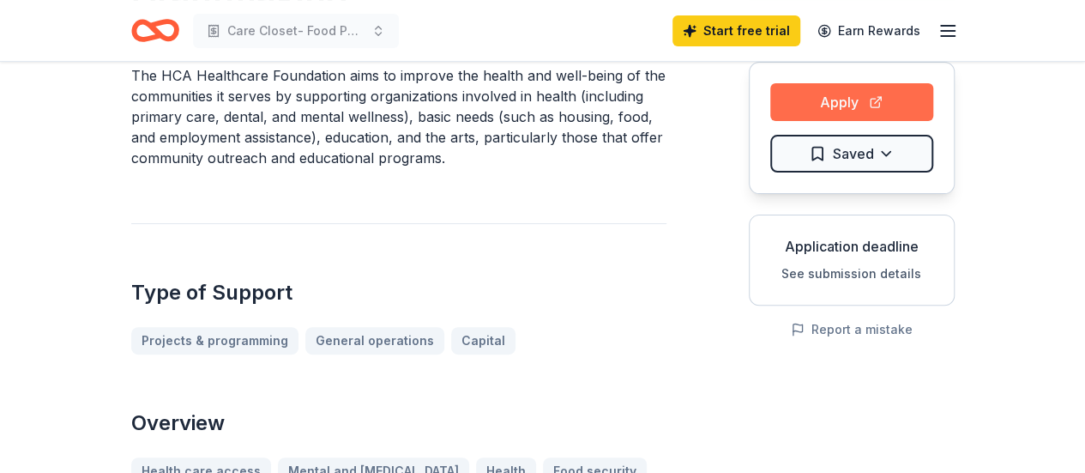
click at [863, 94] on button "Apply" at bounding box center [852, 102] width 163 height 38
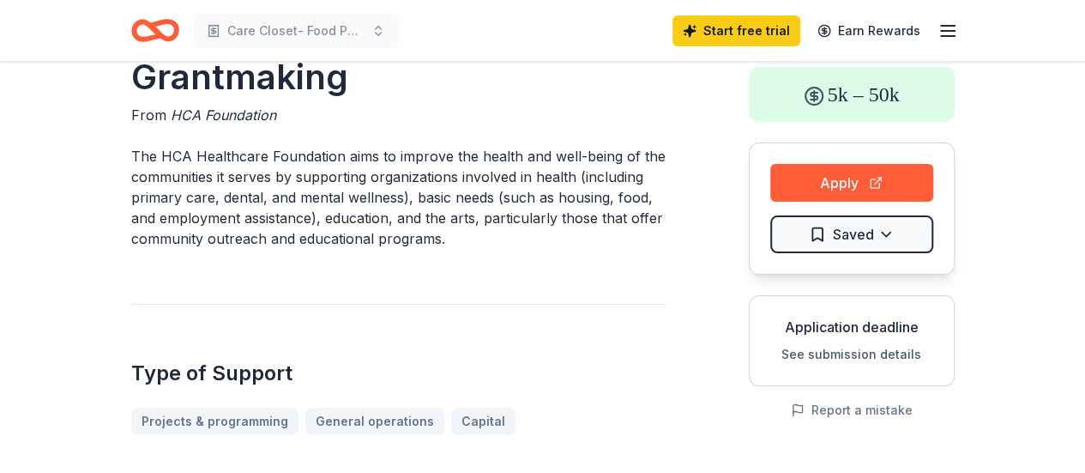
scroll to position [0, 0]
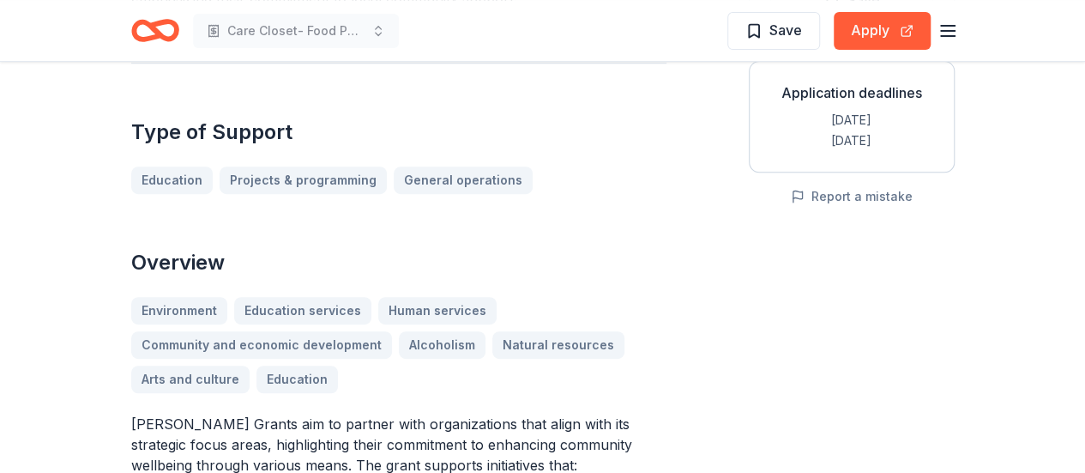
scroll to position [429, 0]
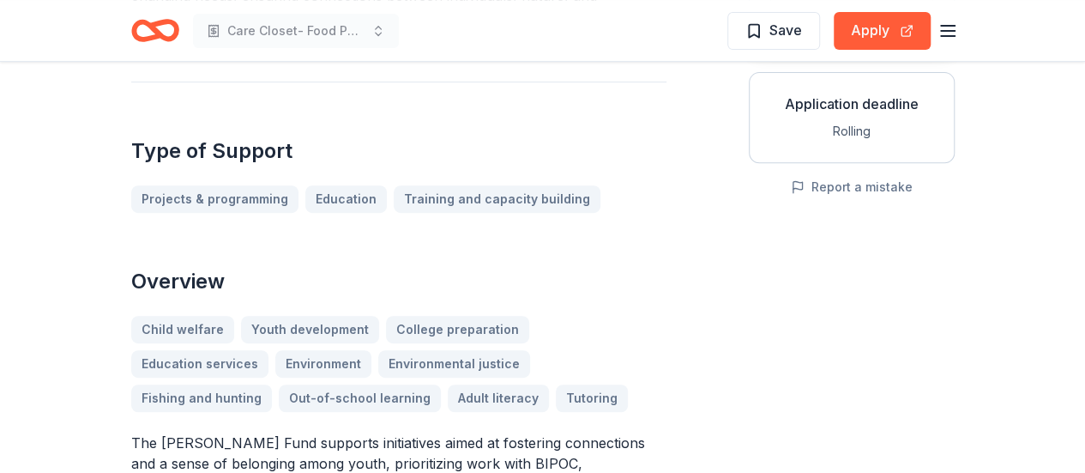
scroll to position [257, 0]
